Goal: Task Accomplishment & Management: Use online tool/utility

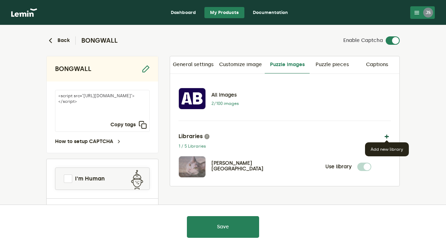
click at [388, 137] on button "button" at bounding box center [386, 136] width 8 height 8
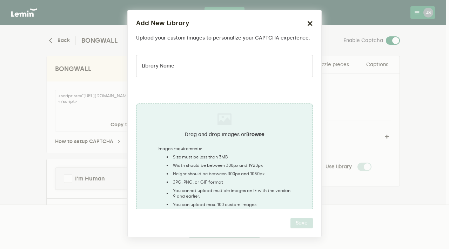
click at [210, 135] on label "Drag and drop images or Browse" at bounding box center [225, 135] width 80 height 6
type input "C:\fakepath\download (2).jpg"
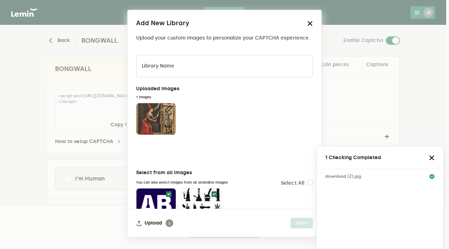
scroll to position [17, 0]
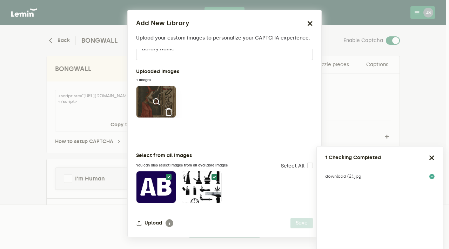
click at [154, 105] on icon at bounding box center [156, 102] width 8 height 8
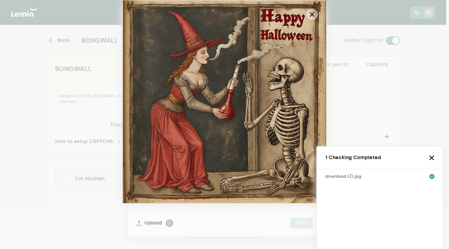
click at [436, 156] on div "1 Checking Completed" at bounding box center [379, 158] width 126 height 23
click at [432, 157] on icon "button" at bounding box center [432, 158] width 6 height 6
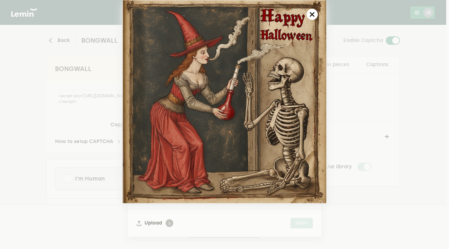
click at [315, 12] on button "button" at bounding box center [311, 14] width 11 height 11
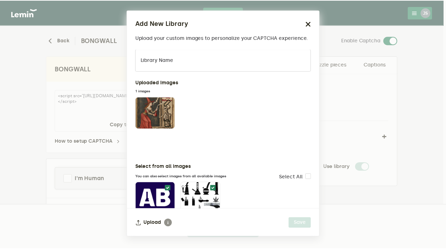
scroll to position [0, 0]
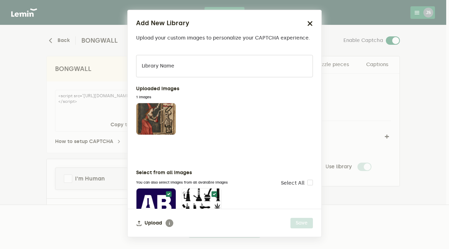
click at [164, 64] on label "Library name" at bounding box center [158, 66] width 33 height 6
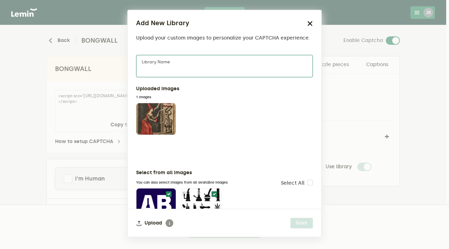
click at [164, 64] on input "Library name" at bounding box center [224, 66] width 177 height 22
type input "[DATE]"
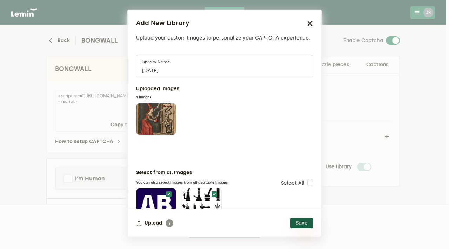
click at [301, 226] on button "Save" at bounding box center [301, 223] width 22 height 11
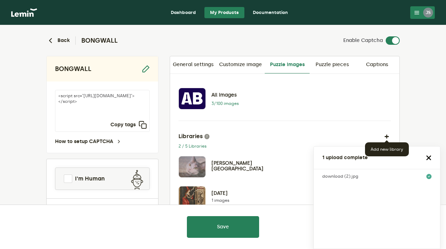
click at [430, 158] on icon "button" at bounding box center [429, 158] width 6 height 6
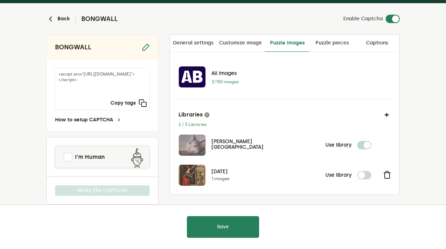
scroll to position [33, 0]
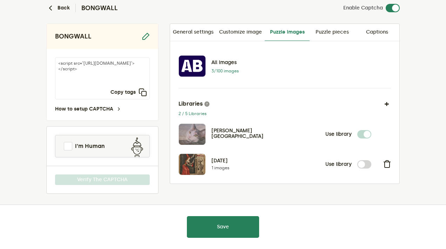
click at [371, 160] on label at bounding box center [371, 160] width 0 height 0
click at [361, 164] on input "checkbox" at bounding box center [361, 164] width 8 height 8
checkbox input "true"
click at [371, 130] on label at bounding box center [371, 130] width 0 height 0
click at [363, 132] on input "checkbox" at bounding box center [361, 134] width 8 height 8
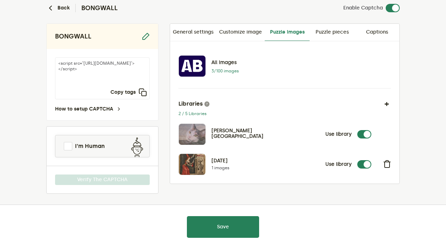
checkbox input "false"
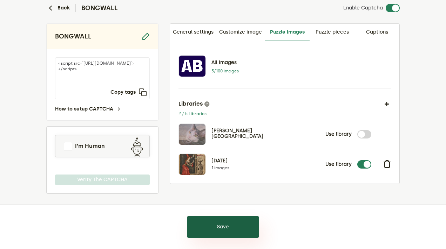
click at [234, 225] on button "Save" at bounding box center [223, 228] width 72 height 22
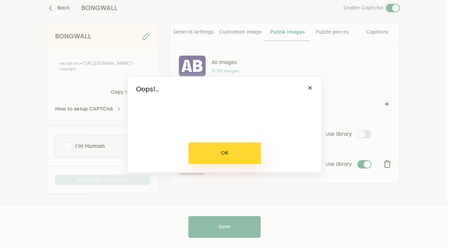
click at [237, 149] on button "OK" at bounding box center [224, 154] width 73 height 22
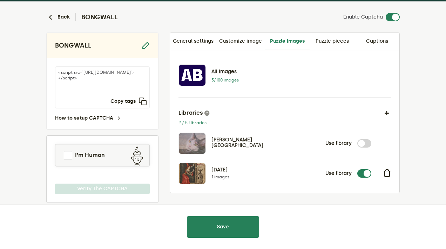
scroll to position [33, 0]
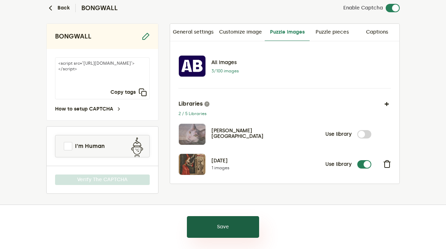
click at [207, 234] on button "Save" at bounding box center [223, 228] width 72 height 22
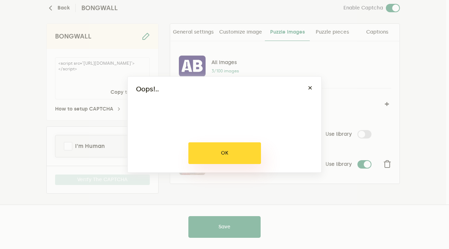
click at [247, 157] on button "OK" at bounding box center [224, 154] width 73 height 22
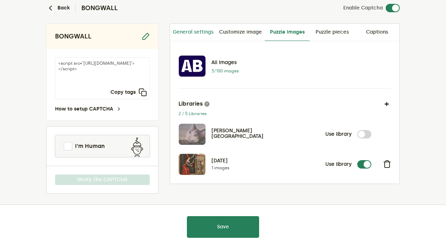
click at [206, 33] on link "General settings" at bounding box center [193, 32] width 46 height 17
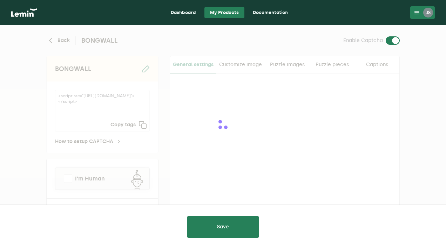
type input "#12064f"
type input "white"
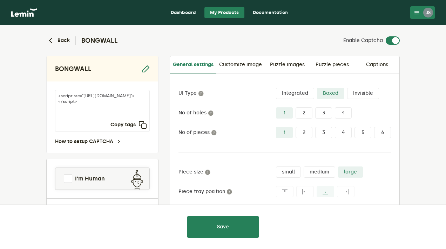
click at [305, 113] on label "2" at bounding box center [303, 113] width 17 height 11
click at [295, 108] on input "2" at bounding box center [295, 108] width 0 height 0
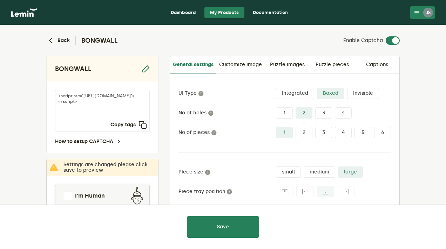
click at [344, 132] on label "4" at bounding box center [343, 132] width 17 height 11
click at [335, 127] on input "4" at bounding box center [335, 127] width 0 height 0
click at [321, 172] on label "medium" at bounding box center [319, 172] width 32 height 11
click at [303, 167] on input "medium" at bounding box center [303, 167] width 0 height 0
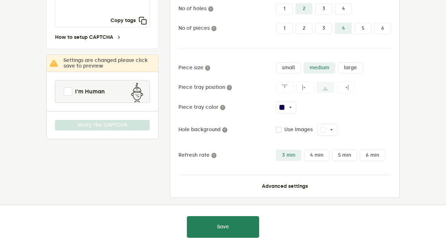
scroll to position [105, 0]
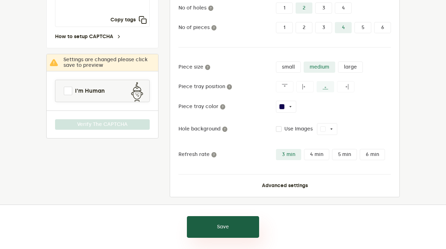
click at [230, 228] on button "Save" at bounding box center [223, 228] width 72 height 22
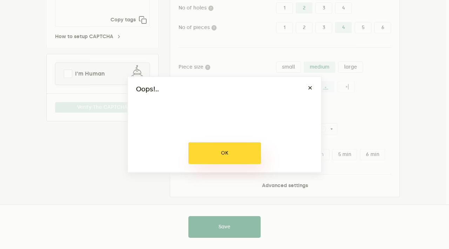
click at [212, 148] on button "OK" at bounding box center [224, 154] width 73 height 22
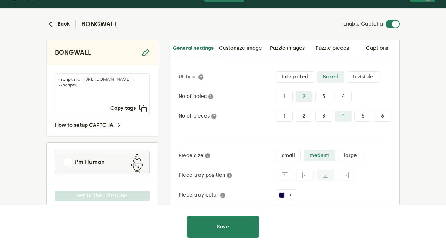
scroll to position [0, 0]
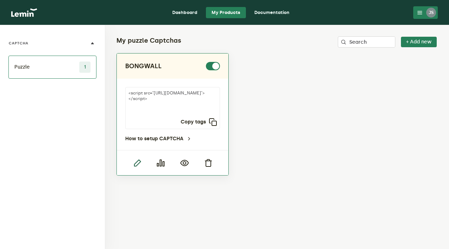
click at [133, 162] on icon "button" at bounding box center [137, 163] width 8 height 8
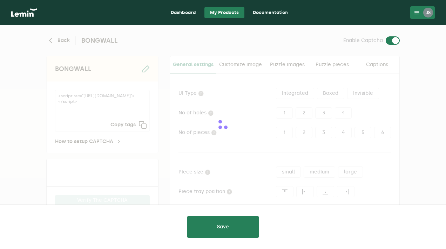
type input "#12064f"
type input "white"
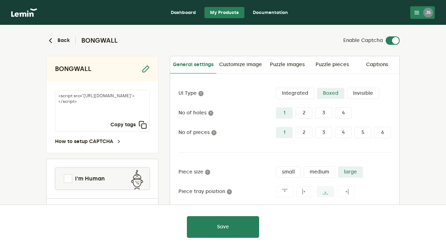
click at [309, 112] on label "2" at bounding box center [303, 113] width 17 height 11
click at [295, 108] on input "2" at bounding box center [295, 108] width 0 height 0
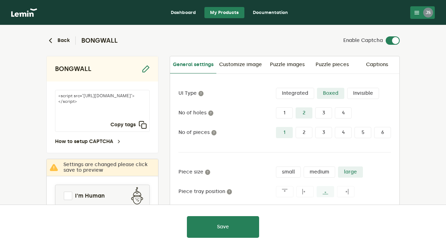
click at [351, 131] on label "4" at bounding box center [343, 132] width 17 height 11
click at [335, 127] on input "4" at bounding box center [335, 127] width 0 height 0
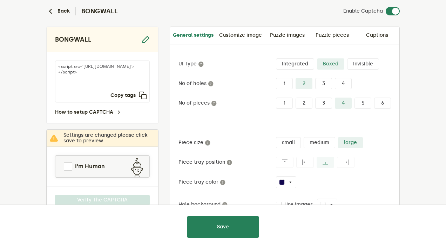
scroll to position [70, 0]
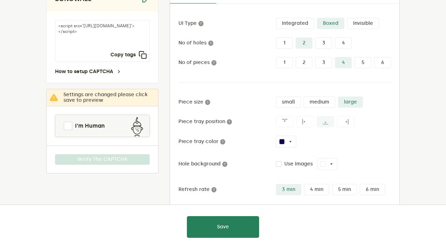
click at [318, 100] on label "medium" at bounding box center [319, 102] width 32 height 11
click at [303, 97] on input "medium" at bounding box center [303, 97] width 0 height 0
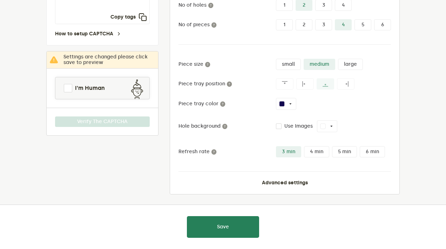
scroll to position [108, 0]
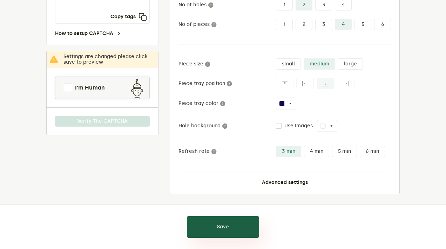
click at [241, 232] on button "Save" at bounding box center [223, 228] width 72 height 22
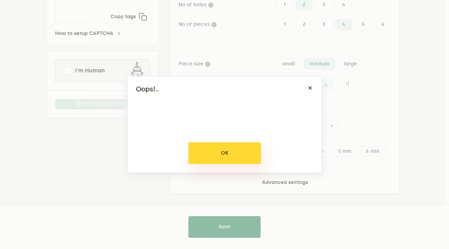
click at [213, 150] on button "OK" at bounding box center [224, 154] width 73 height 22
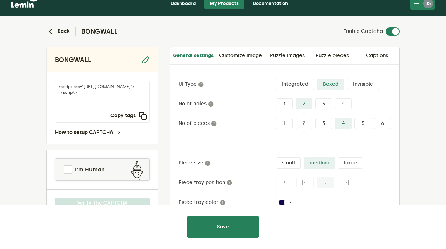
scroll to position [0, 0]
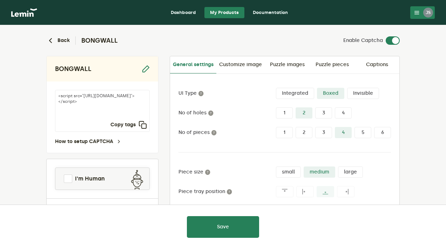
click at [174, 10] on link "Dashboard" at bounding box center [183, 12] width 36 height 11
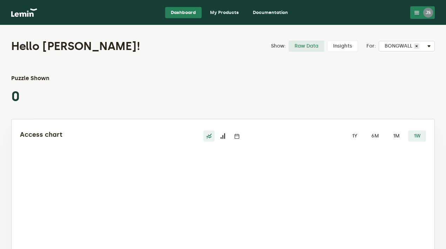
click at [281, 12] on link "Documentation" at bounding box center [270, 12] width 46 height 11
click at [432, 13] on div "JS" at bounding box center [428, 13] width 10 height 10
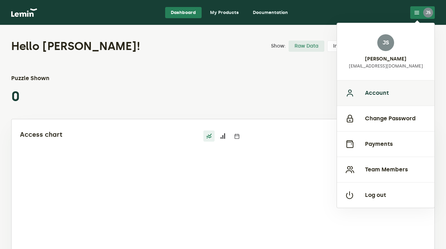
click at [370, 94] on button "Account" at bounding box center [385, 93] width 97 height 26
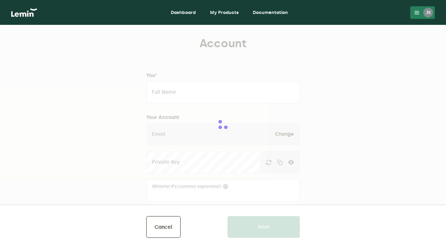
type input "[PERSON_NAME]"
type input "[EMAIL_ADDRESS][DOMAIN_NAME]"
type input "Autobongs"
type input "www.autobongs.com"
type input "7028480178"
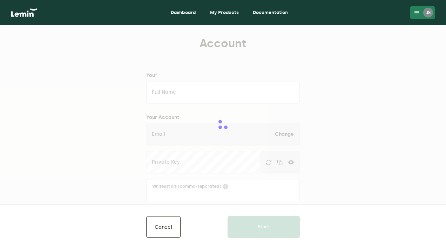
type input "110 16th St"
type input "Suite 1460"
type input "Denver"
type input "Colorado"
type input "80202"
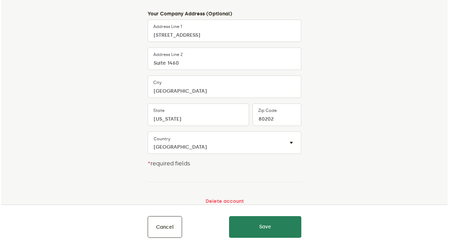
scroll to position [318, 0]
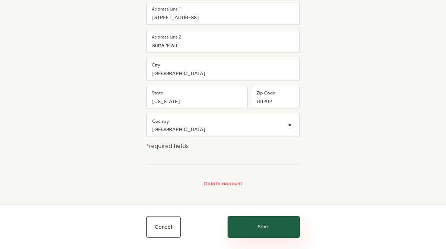
click at [260, 229] on button "Save" at bounding box center [263, 228] width 72 height 22
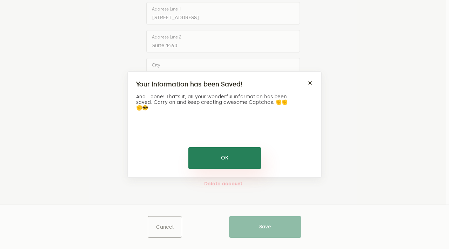
click at [240, 157] on button "OK" at bounding box center [224, 159] width 73 height 22
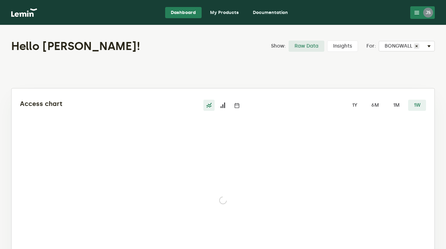
click at [429, 11] on div "JS" at bounding box center [428, 13] width 10 height 10
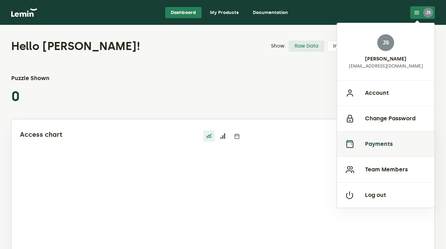
click at [392, 144] on button "Payments" at bounding box center [385, 144] width 97 height 26
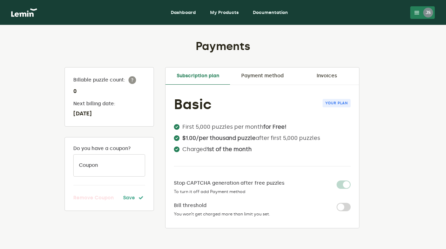
click at [340, 104] on span "Your plan" at bounding box center [336, 103] width 28 height 8
click at [240, 81] on link "Payment method" at bounding box center [262, 76] width 64 height 17
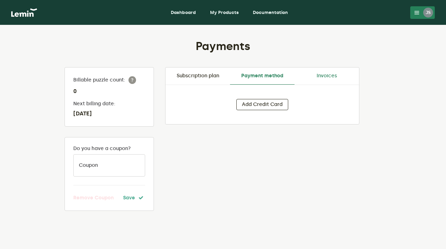
click at [324, 76] on link "Invoices" at bounding box center [326, 76] width 64 height 17
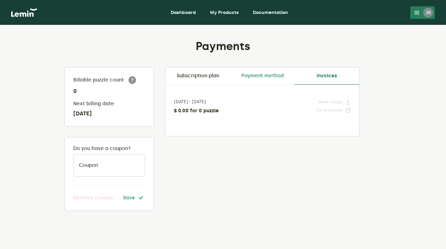
click at [254, 75] on link "Payment method" at bounding box center [262, 76] width 64 height 17
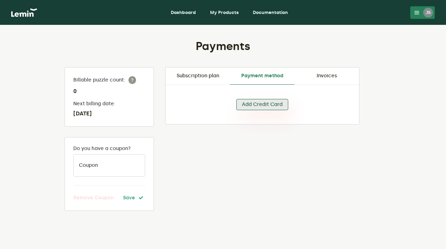
click at [257, 103] on button "Add Credit Card" at bounding box center [262, 104] width 52 height 11
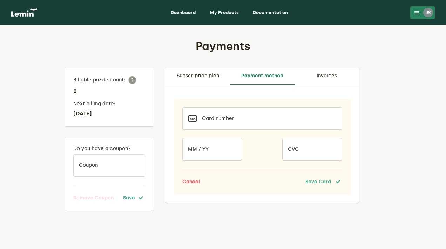
click at [233, 119] on div at bounding box center [262, 119] width 160 height 22
click at [416, 158] on div "Payments Billable puzzle count: 0 Next billing date: October 1, 2025 Do you hav…" at bounding box center [223, 141] width 446 height 232
click at [308, 36] on div "Payments" at bounding box center [223, 46] width 328 height 42
click at [183, 9] on link "Dashboard" at bounding box center [183, 12] width 36 height 11
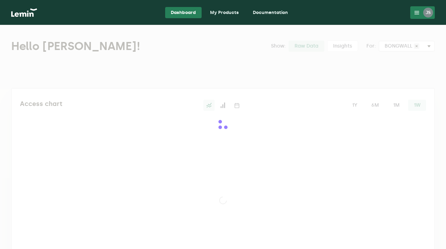
click at [226, 14] on link "My Products" at bounding box center [224, 12] width 40 height 11
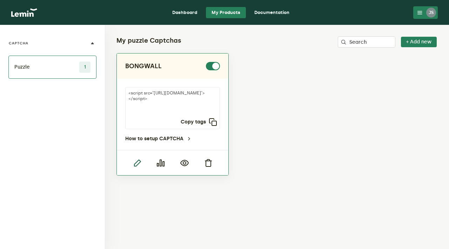
click at [135, 163] on icon "button" at bounding box center [137, 163] width 8 height 8
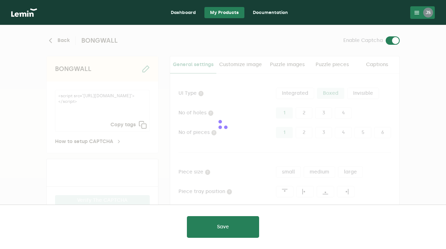
type input "#12064f"
type input "white"
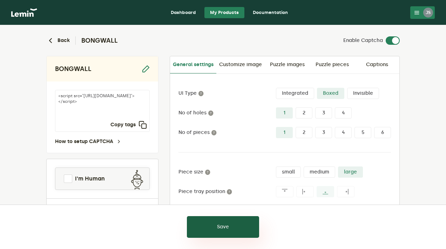
click at [223, 233] on button "Save" at bounding box center [223, 228] width 72 height 22
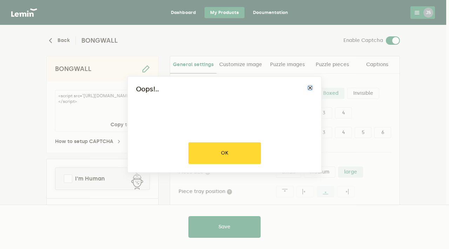
click at [310, 88] on button "×" at bounding box center [310, 88] width 6 height 6
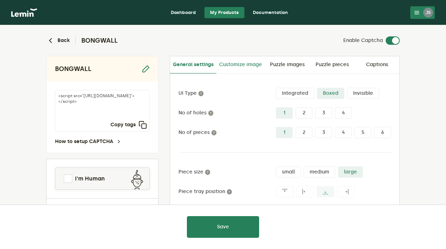
click at [225, 66] on link "Customize image" at bounding box center [240, 64] width 48 height 17
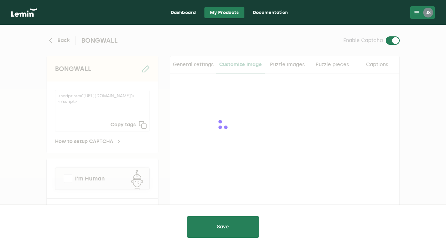
checkbox input "true"
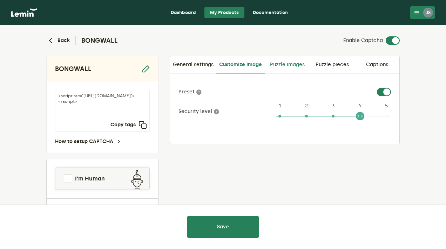
click at [289, 67] on link "Puzzle images" at bounding box center [287, 64] width 45 height 17
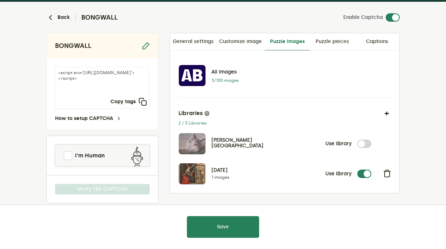
scroll to position [33, 0]
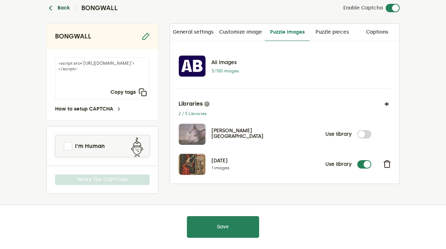
click at [50, 9] on icon "button" at bounding box center [50, 8] width 8 height 8
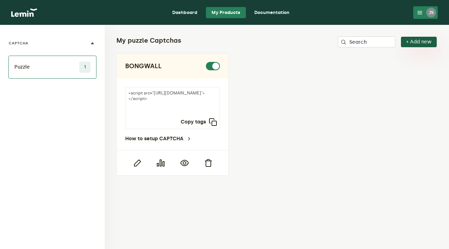
click at [426, 44] on button "+ Add new" at bounding box center [419, 42] width 36 height 11
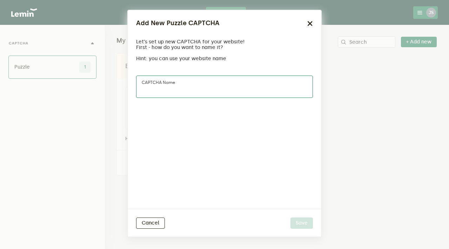
click at [217, 87] on input "CAPTCHA name" at bounding box center [224, 87] width 177 height 22
type input "Halloween Security"
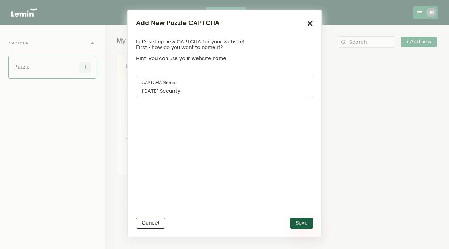
click at [307, 225] on button "Save" at bounding box center [301, 223] width 22 height 11
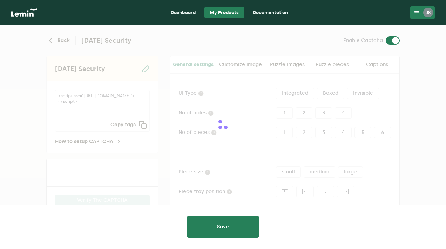
type input "white"
checkbox input "true"
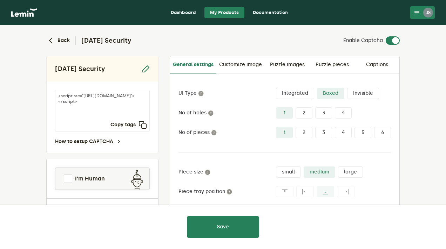
click at [308, 115] on label "2" at bounding box center [303, 113] width 17 height 11
click at [295, 108] on input "2" at bounding box center [295, 108] width 0 height 0
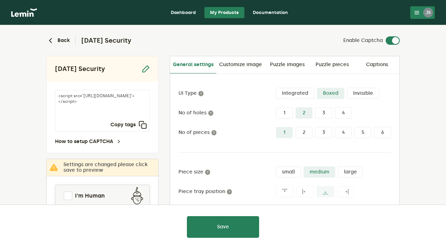
click at [341, 131] on label "4" at bounding box center [343, 132] width 17 height 11
click at [335, 127] on input "4" at bounding box center [335, 127] width 0 height 0
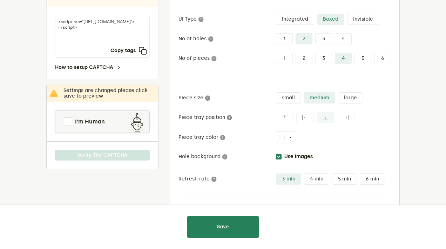
scroll to position [102, 0]
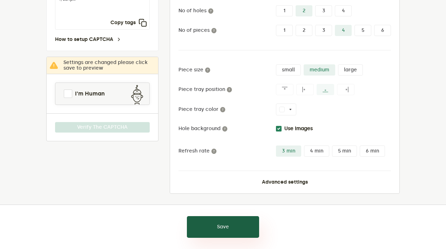
click at [231, 221] on button "Save" at bounding box center [223, 228] width 72 height 22
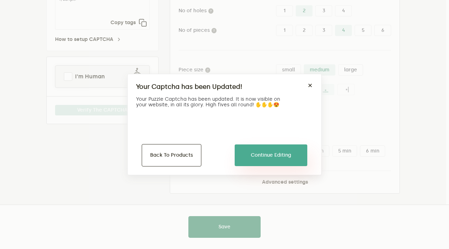
click at [266, 154] on button "Continue Editing" at bounding box center [270, 156] width 73 height 22
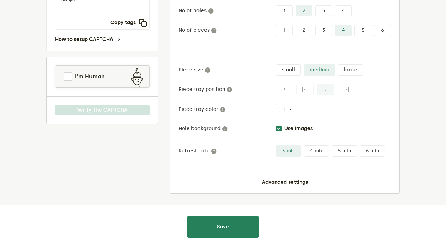
scroll to position [0, 0]
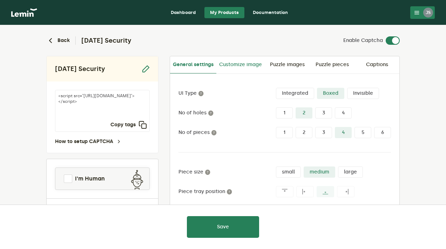
click at [244, 66] on link "Customize image" at bounding box center [240, 64] width 48 height 17
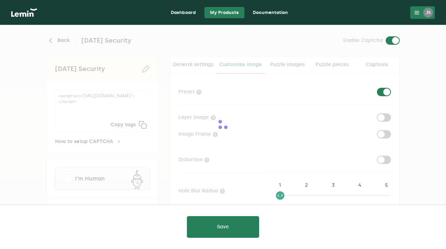
checkbox input "true"
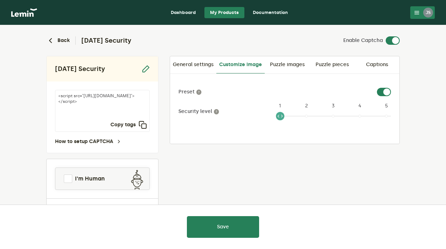
click at [357, 116] on ngx-slider "1 1 2 3 4 5" at bounding box center [333, 119] width 115 height 6
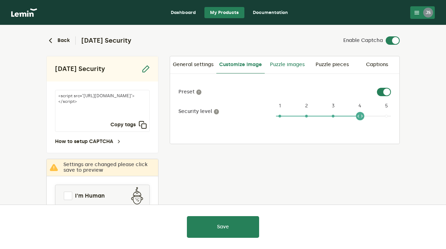
click at [275, 67] on link "Puzzle images" at bounding box center [287, 64] width 45 height 17
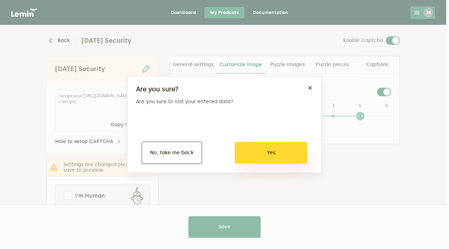
click at [262, 143] on button "Yes" at bounding box center [270, 153] width 73 height 22
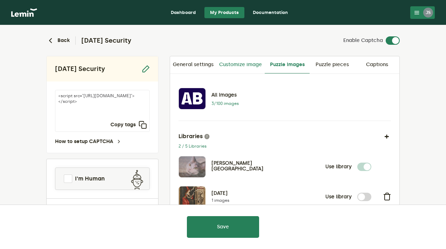
click at [248, 65] on link "Customize image" at bounding box center [240, 64] width 48 height 17
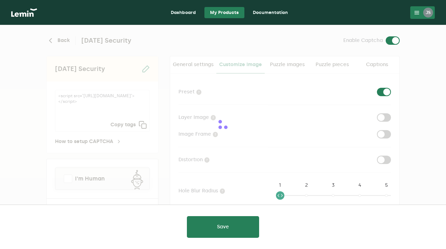
checkbox input "true"
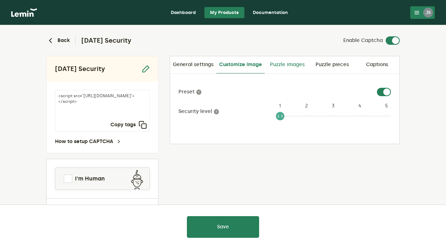
click at [273, 63] on link "Puzzle images" at bounding box center [287, 64] width 45 height 17
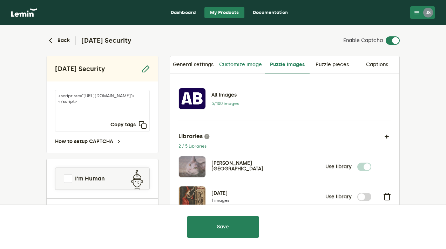
click at [241, 63] on link "Customize image" at bounding box center [240, 64] width 48 height 17
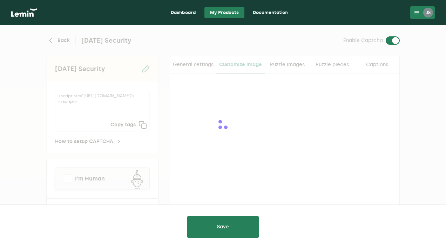
checkbox input "true"
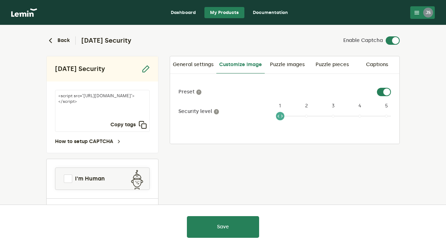
click at [358, 117] on ngx-slider "1 1 2 3 4 5" at bounding box center [333, 119] width 115 height 6
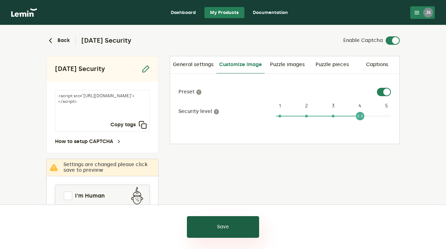
click at [234, 226] on button "Save" at bounding box center [223, 228] width 72 height 22
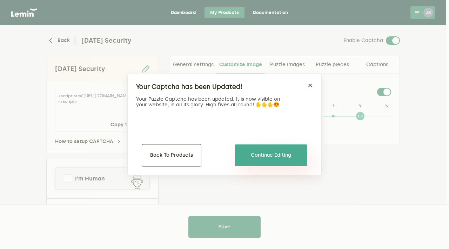
click at [261, 156] on button "Continue Editing" at bounding box center [270, 156] width 73 height 22
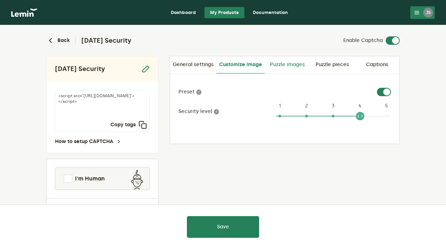
click at [275, 66] on link "Puzzle images" at bounding box center [287, 64] width 45 height 17
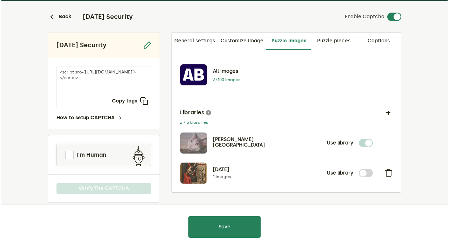
scroll to position [33, 0]
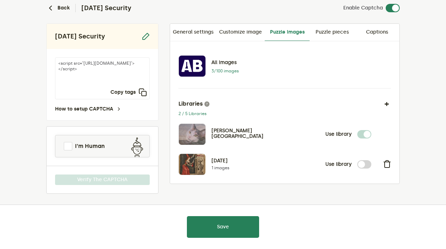
click at [371, 160] on label at bounding box center [371, 160] width 0 height 0
click at [360, 164] on input "checkbox" at bounding box center [361, 164] width 8 height 8
checkbox input "true"
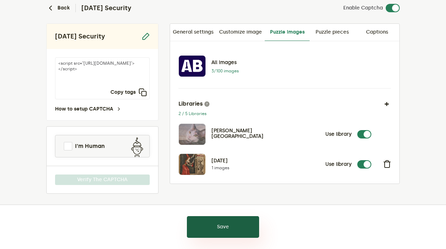
click at [235, 231] on button "Save" at bounding box center [223, 228] width 72 height 22
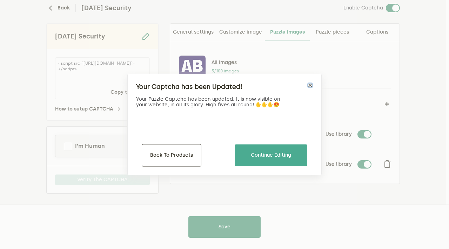
click at [309, 84] on button "×" at bounding box center [310, 86] width 6 height 6
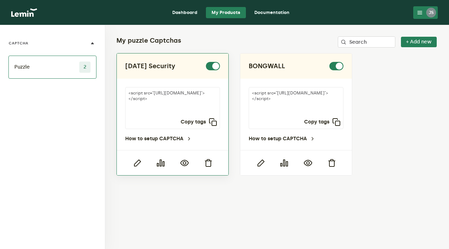
click at [195, 84] on div "<script src="https://api.leminnow.com/captcha/v1/cropped/CROPPED_b50d62d_824afe…" at bounding box center [172, 114] width 111 height 71
click at [133, 162] on icon "button" at bounding box center [137, 163] width 8 height 8
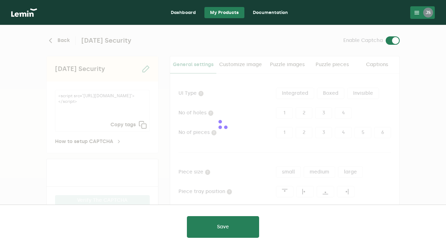
type input "white"
checkbox input "true"
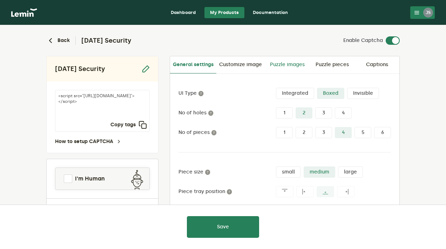
click at [289, 64] on link "Puzzle images" at bounding box center [287, 64] width 45 height 17
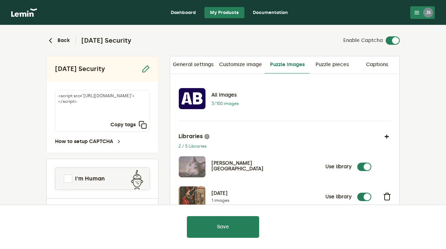
click at [371, 163] on label at bounding box center [371, 163] width 0 height 0
click at [365, 169] on input "checkbox" at bounding box center [361, 167] width 8 height 8
checkbox input "false"
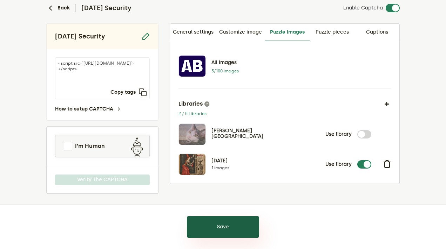
click at [242, 225] on button "Save" at bounding box center [223, 228] width 72 height 22
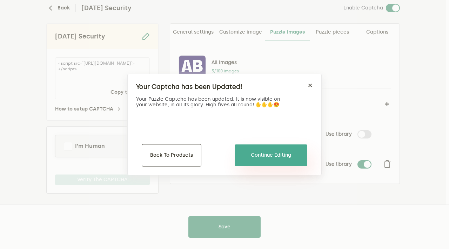
click at [269, 155] on button "Continue Editing" at bounding box center [270, 156] width 73 height 22
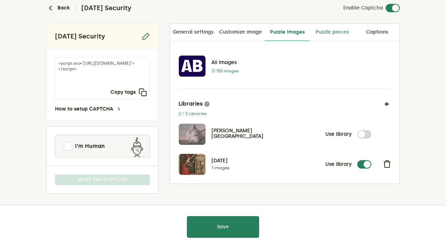
click at [324, 31] on link "Puzzle pieces" at bounding box center [331, 32] width 45 height 17
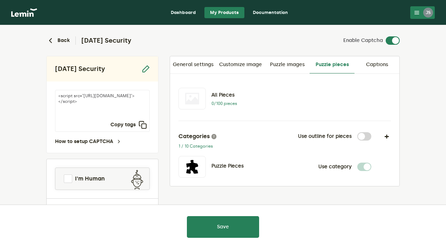
click at [272, 105] on div "All Pieces 0/100 pieces" at bounding box center [274, 99] width 193 height 22
click at [199, 172] on button at bounding box center [192, 167] width 27 height 21
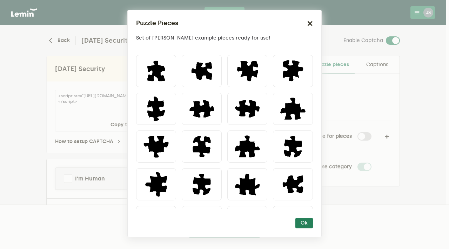
click at [312, 23] on icon "button" at bounding box center [310, 24] width 6 height 6
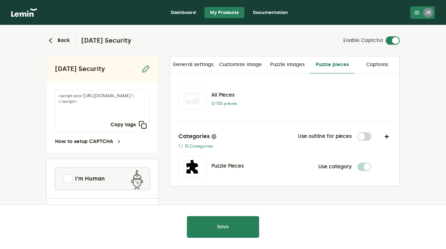
click at [371, 132] on label at bounding box center [371, 132] width 0 height 0
click at [360, 136] on input "checkbox" at bounding box center [361, 136] width 8 height 8
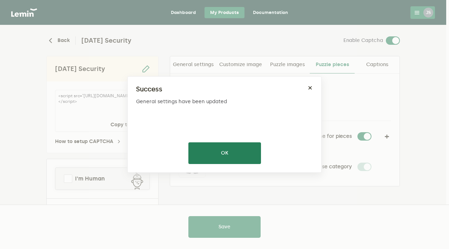
click at [243, 156] on button "OK" at bounding box center [224, 154] width 73 height 22
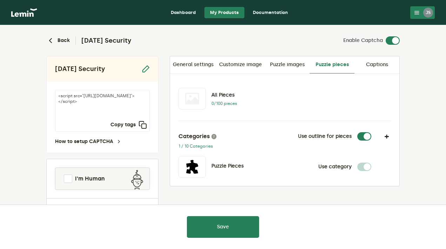
click at [371, 132] on label at bounding box center [371, 132] width 0 height 0
click at [364, 135] on input "checkbox" at bounding box center [361, 136] width 8 height 8
checkbox input "false"
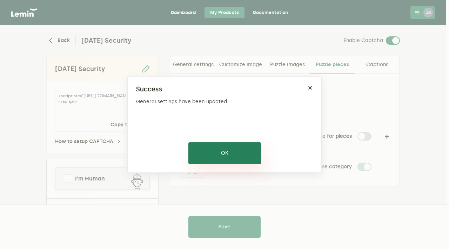
click at [238, 151] on button "OK" at bounding box center [224, 154] width 73 height 22
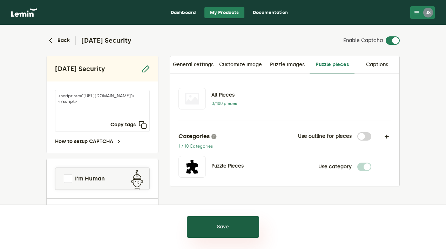
click at [235, 232] on button "Save" at bounding box center [223, 228] width 72 height 22
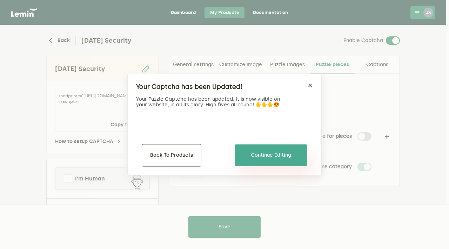
click at [266, 157] on button "Continue Editing" at bounding box center [270, 156] width 73 height 22
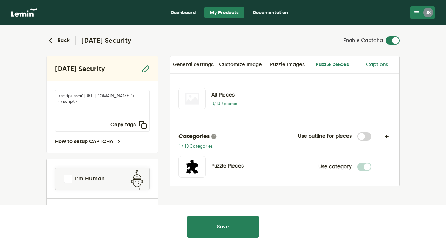
click at [380, 63] on link "Captions" at bounding box center [376, 64] width 45 height 17
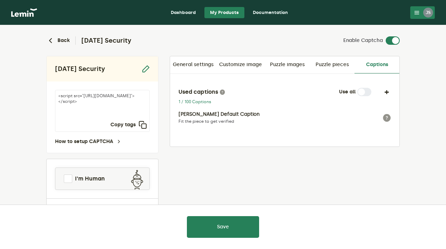
click at [224, 116] on p "Lemin Default Caption" at bounding box center [270, 115] width 184 height 6
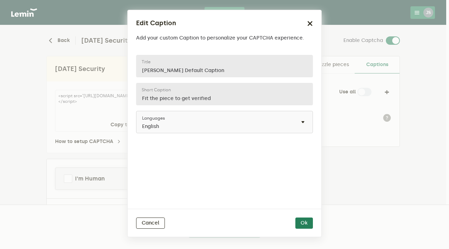
click at [306, 23] on div "Edit Caption" at bounding box center [224, 23] width 177 height 9
click at [310, 22] on icon "button" at bounding box center [310, 24] width 6 height 6
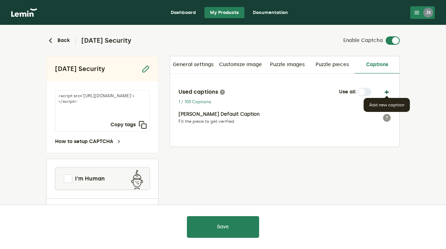
click at [388, 94] on button "button" at bounding box center [386, 92] width 8 height 8
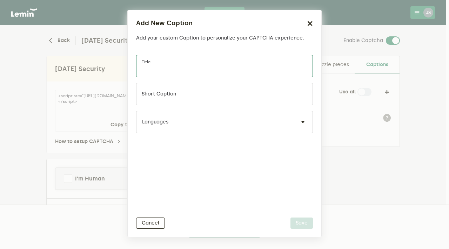
click at [198, 60] on input "Title" at bounding box center [224, 66] width 177 height 22
type input "[DATE]"
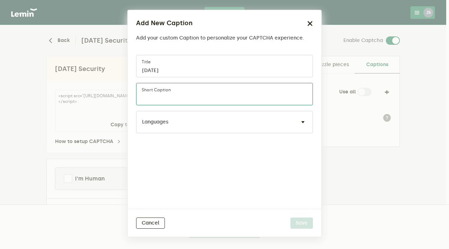
click at [235, 96] on input "Short caption" at bounding box center [224, 94] width 177 height 22
type input "Complete the Puzzle!"
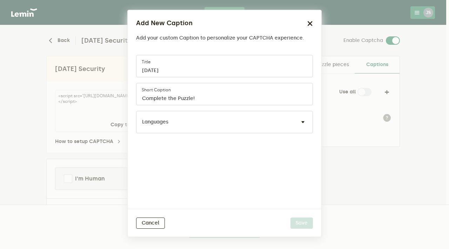
click at [263, 134] on div "Halloween Title Complete the Puzzle! Short caption Languages" at bounding box center [224, 98] width 177 height 87
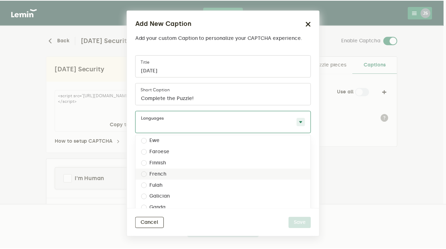
scroll to position [245, 0]
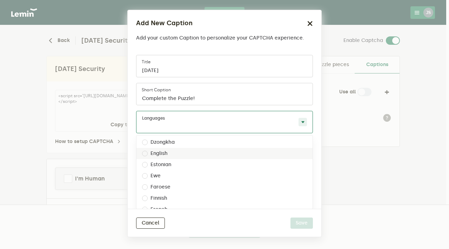
click at [160, 156] on label "English" at bounding box center [158, 154] width 17 height 6
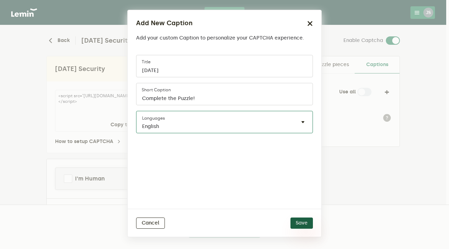
click at [306, 224] on button "Save" at bounding box center [301, 223] width 22 height 11
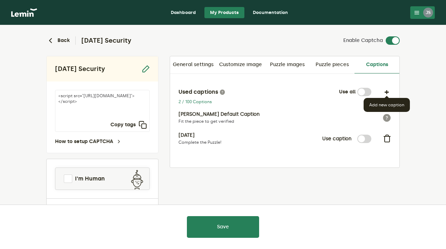
click at [371, 135] on label at bounding box center [371, 135] width 0 height 0
click at [360, 139] on input "checkbox" at bounding box center [361, 139] width 8 height 8
checkbox input "true"
click at [237, 142] on p "Complete the Puzzle!" at bounding box center [244, 143] width 132 height 6
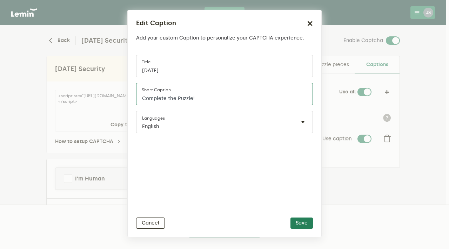
click at [140, 100] on input "Complete the Puzzle!" at bounding box center [224, 94] width 177 height 22
type input "Happy Halloween! Complete the Puzzle!"
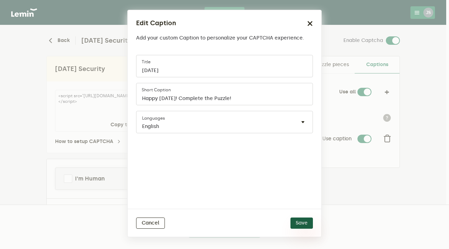
click at [302, 225] on button "Save" at bounding box center [301, 223] width 22 height 11
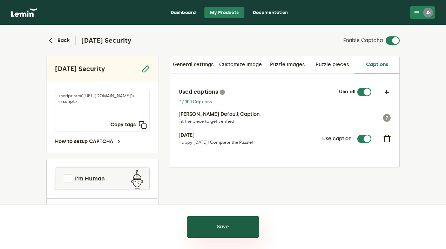
click at [225, 225] on button "Save" at bounding box center [223, 228] width 72 height 22
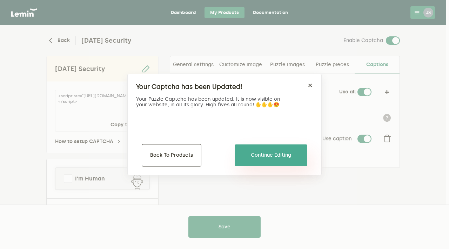
click at [266, 157] on button "Continue Editing" at bounding box center [270, 156] width 73 height 22
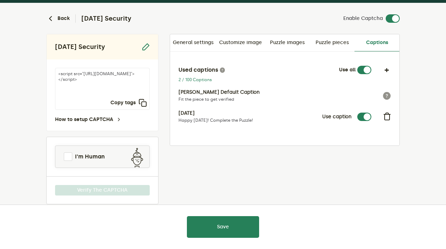
scroll to position [33, 0]
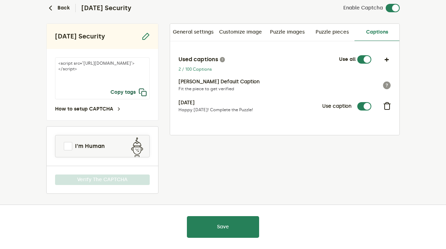
click at [142, 93] on icon "button" at bounding box center [142, 92] width 8 height 8
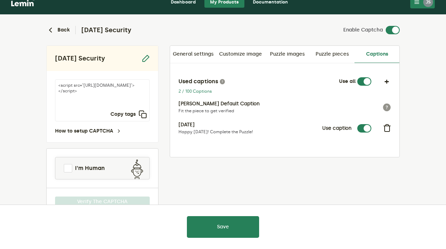
scroll to position [0, 0]
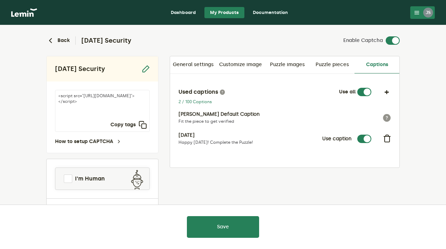
click at [431, 12] on div "JS" at bounding box center [428, 13] width 10 height 10
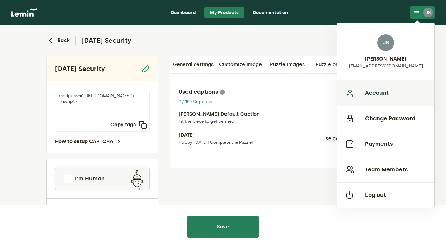
click at [376, 98] on button "Account" at bounding box center [385, 93] width 97 height 26
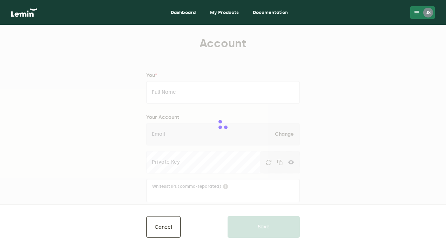
type input "[PERSON_NAME]"
type input "[EMAIL_ADDRESS][DOMAIN_NAME]"
type input "Autobongs"
type input "www.autobongs.com"
type input "7028480178"
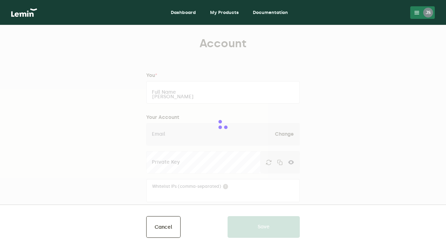
type input "110 16th St"
type input "Suite 1460"
type input "Denver"
type input "Colorado"
type input "80202"
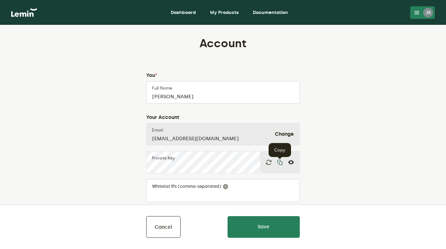
click at [278, 164] on icon "button" at bounding box center [280, 163] width 6 height 6
click at [431, 14] on div "JS" at bounding box center [428, 13] width 10 height 10
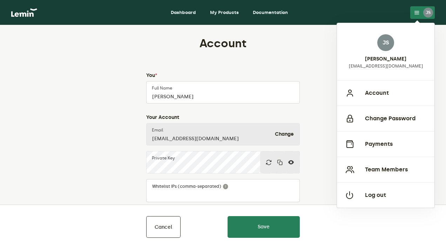
click at [231, 14] on link "My Products" at bounding box center [224, 12] width 40 height 11
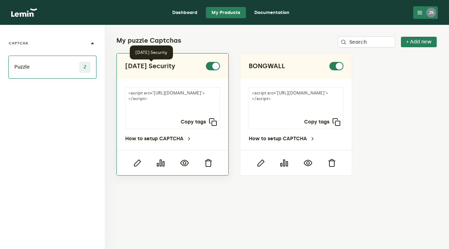
click at [175, 70] on h2 "Halloween Security" at bounding box center [150, 66] width 50 height 8
click at [135, 159] on icon "button" at bounding box center [137, 163] width 8 height 8
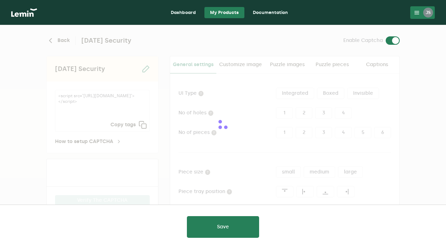
type input "white"
checkbox input "true"
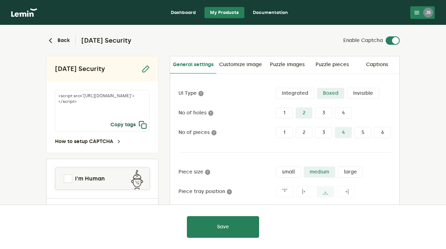
click at [143, 126] on icon "button" at bounding box center [142, 125] width 8 height 8
click at [266, 36] on div "Back Halloween Security Enable Captcha" at bounding box center [222, 40] width 353 height 8
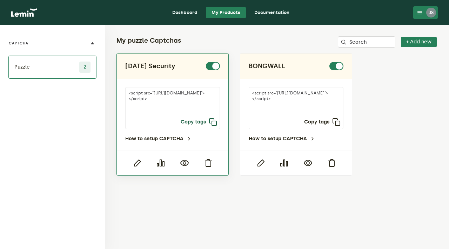
click at [213, 120] on icon "button" at bounding box center [212, 122] width 8 height 8
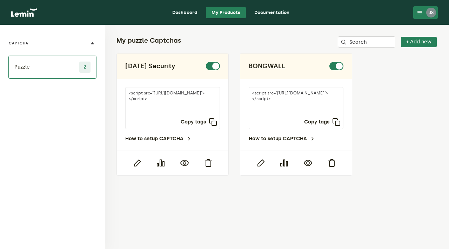
click at [428, 11] on div "JS" at bounding box center [431, 13] width 10 height 10
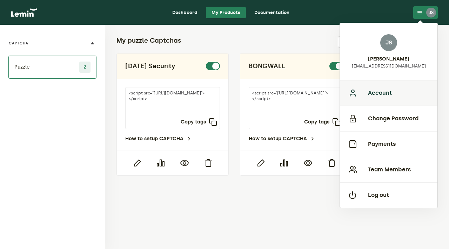
click at [384, 86] on button "Account" at bounding box center [388, 93] width 97 height 26
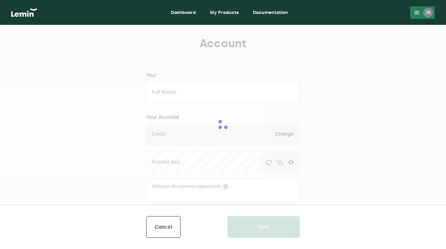
type input "[PERSON_NAME]"
type input "[EMAIL_ADDRESS][DOMAIN_NAME]"
type input "Autobongs"
type input "www.autobongs.com"
type input "7028480178"
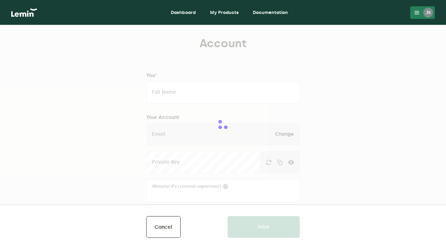
type input "110 16th St"
type input "Suite 1460"
type input "Denver"
type input "Colorado"
type input "80202"
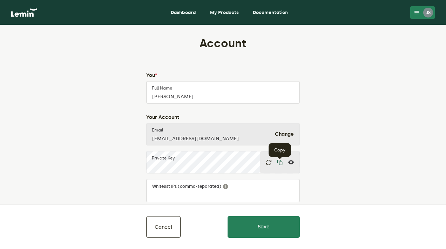
click at [280, 163] on icon "button" at bounding box center [280, 163] width 6 height 6
click at [214, 13] on link "My Products" at bounding box center [224, 12] width 40 height 11
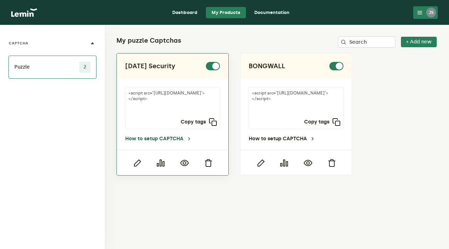
click at [167, 138] on link "How to setup CAPTCHA" at bounding box center [158, 139] width 67 height 6
click at [164, 91] on textarea "<script src="https://api.leminnow.com/captcha/v1/cropped/CROPPED_b50d62d_824afe…" at bounding box center [172, 108] width 95 height 42
click at [165, 140] on link "How to setup CAPTCHA" at bounding box center [158, 139] width 67 height 6
click at [136, 163] on icon "button" at bounding box center [137, 163] width 8 height 8
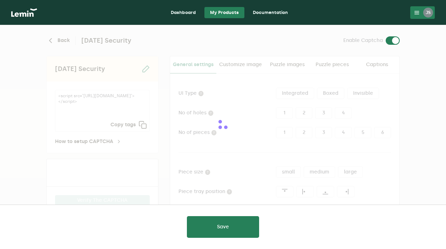
type input "white"
checkbox input "true"
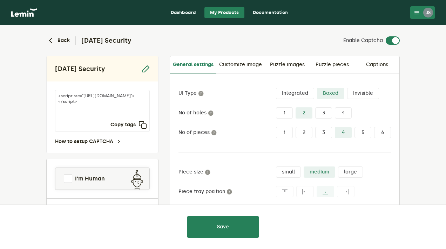
drag, startPoint x: 81, startPoint y: 106, endPoint x: 115, endPoint y: 112, distance: 34.2
click at [115, 112] on textarea "<script src="https://api.leminnow.com/captcha/v1/cropped/CROPPED_b50d62d_824afe…" at bounding box center [102, 111] width 95 height 42
click at [428, 10] on div "JS" at bounding box center [428, 13] width 10 height 10
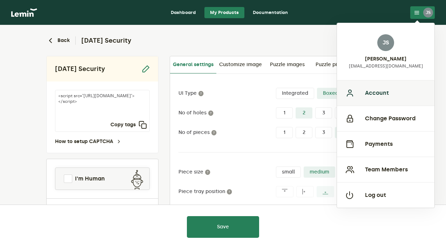
click at [381, 95] on button "Account" at bounding box center [385, 93] width 97 height 26
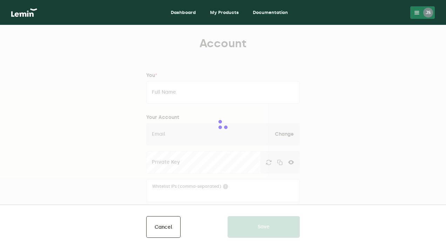
type input "[PERSON_NAME]"
type input "[EMAIL_ADDRESS][DOMAIN_NAME]"
type input "Autobongs"
type input "www.autobongs.com"
type input "7028480178"
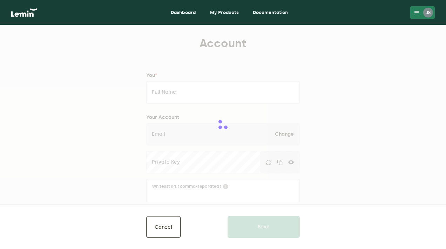
type input "110 16th St"
type input "Suite 1460"
type input "Denver"
type input "Colorado"
type input "80202"
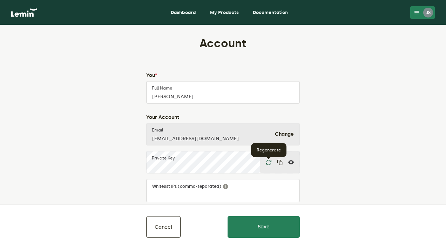
click at [268, 162] on icon "button" at bounding box center [269, 163] width 6 height 6
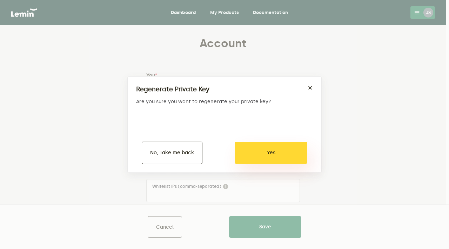
click at [266, 158] on button "Yes" at bounding box center [270, 153] width 73 height 22
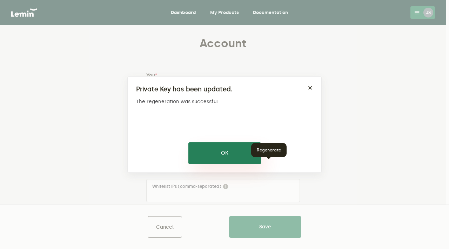
click at [234, 157] on button "OK" at bounding box center [224, 154] width 73 height 22
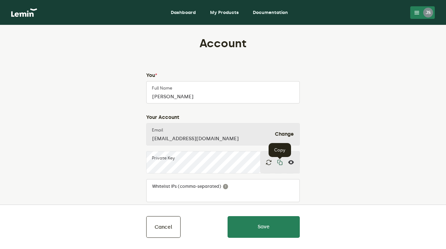
click at [278, 162] on icon "button" at bounding box center [280, 163] width 6 height 6
